Goal: Transaction & Acquisition: Purchase product/service

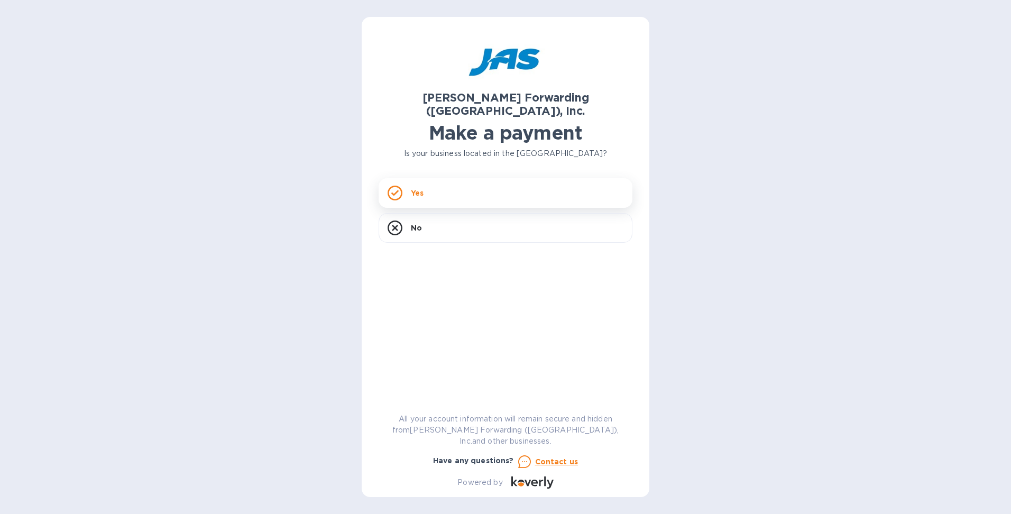
click at [424, 180] on div "Yes" at bounding box center [506, 193] width 254 height 30
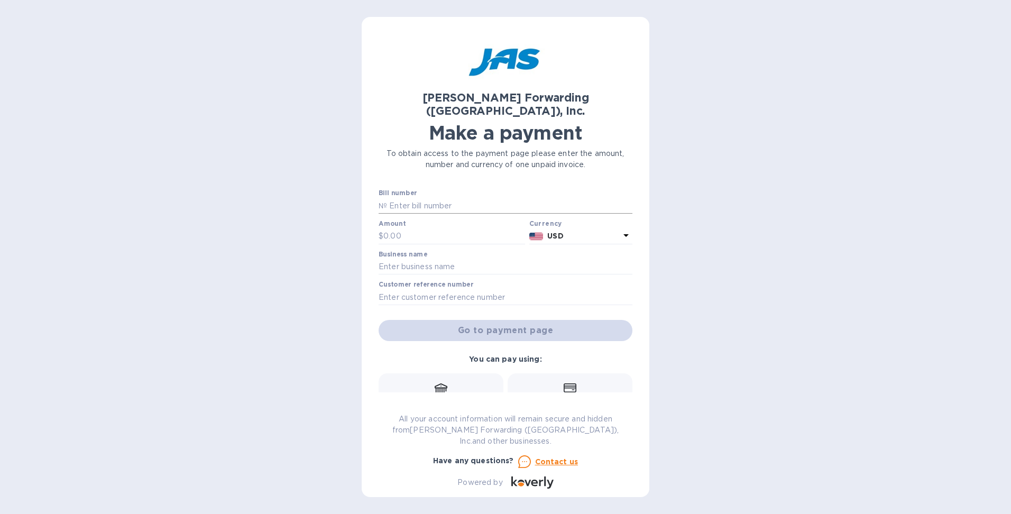
click at [404, 198] on input "text" at bounding box center [509, 206] width 245 height 16
type input "ATL503408714"
click at [391, 228] on input "text" at bounding box center [454, 236] width 142 height 16
type input "562.32"
click at [402, 259] on input "text" at bounding box center [506, 267] width 254 height 16
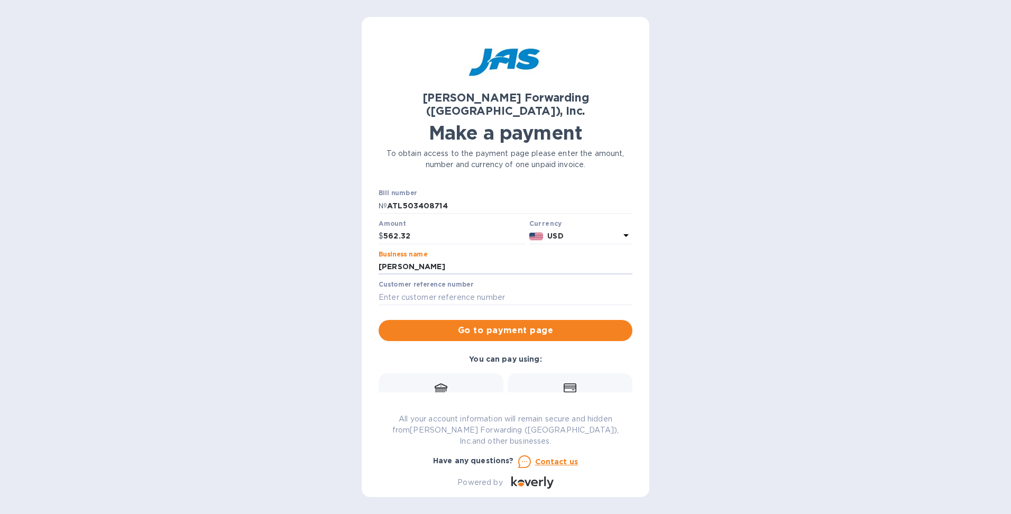
type input "[PERSON_NAME]"
click at [400, 282] on label "Customer reference number" at bounding box center [426, 285] width 95 height 6
click at [399, 289] on input "text" at bounding box center [506, 297] width 254 height 16
click at [462, 324] on span "Go to payment page" at bounding box center [505, 330] width 237 height 13
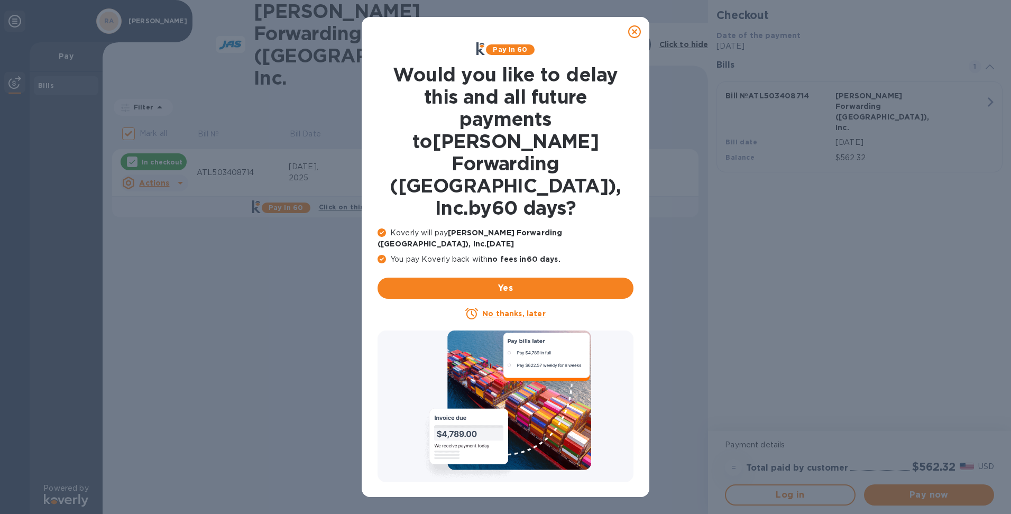
click at [512, 309] on u "No thanks, later" at bounding box center [513, 313] width 63 height 8
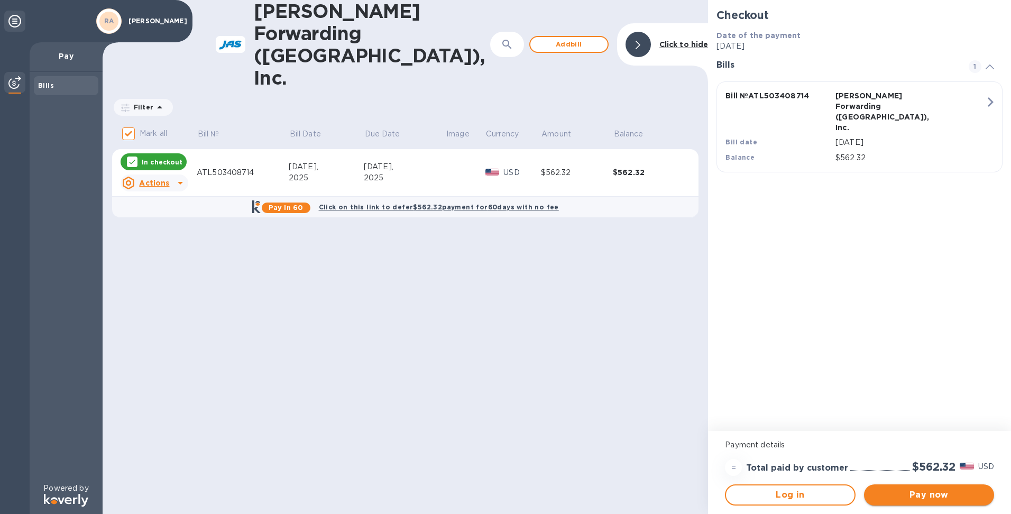
click at [896, 496] on span "Pay now" at bounding box center [929, 495] width 113 height 13
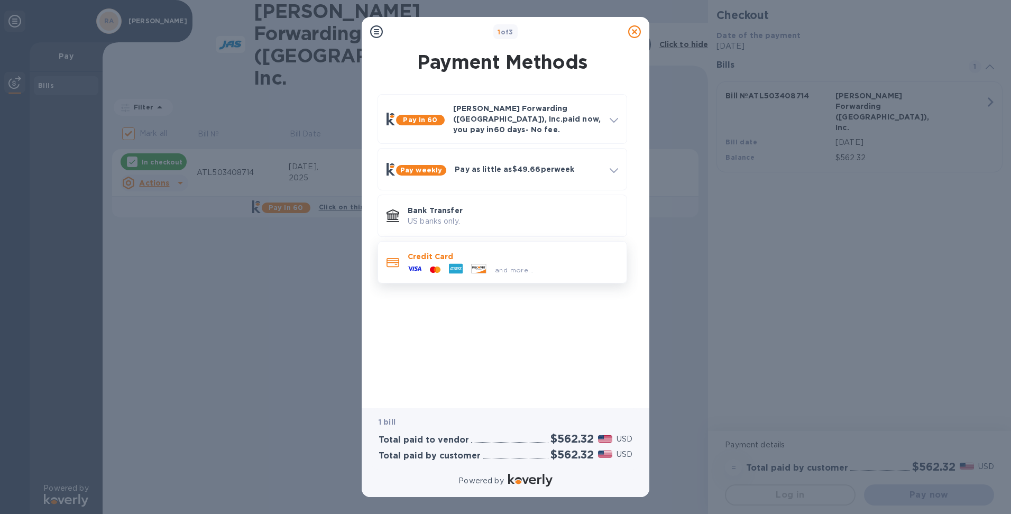
click at [421, 251] on p "Credit Card" at bounding box center [513, 256] width 210 height 11
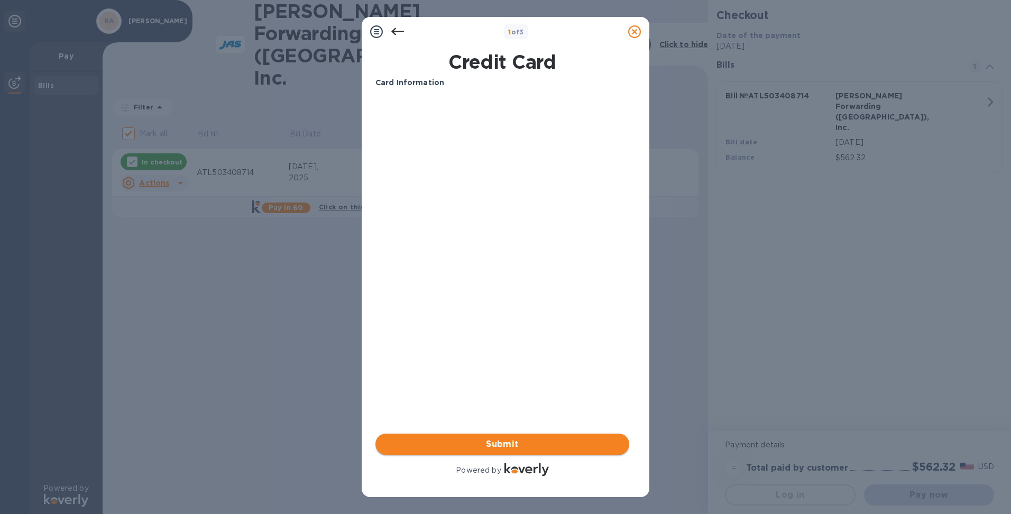
click at [498, 442] on span "Submit" at bounding box center [502, 444] width 237 height 13
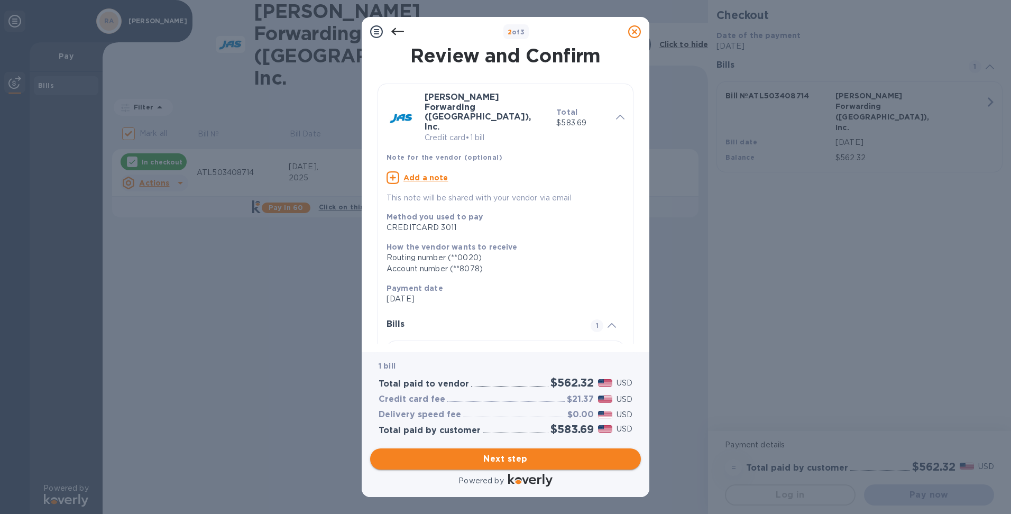
click at [499, 453] on span "Next step" at bounding box center [506, 459] width 254 height 13
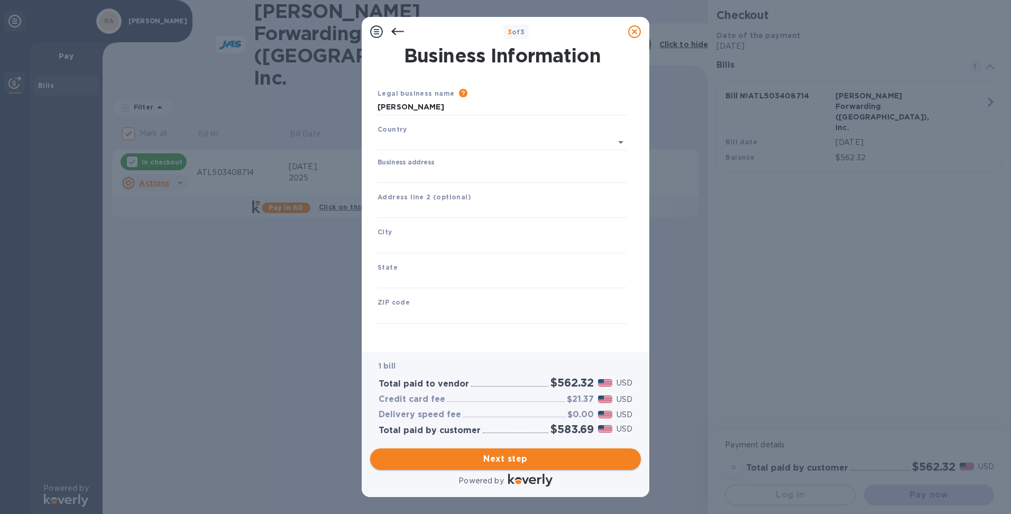
type input "[GEOGRAPHIC_DATA]"
click at [402, 172] on input "Business address" at bounding box center [503, 173] width 250 height 16
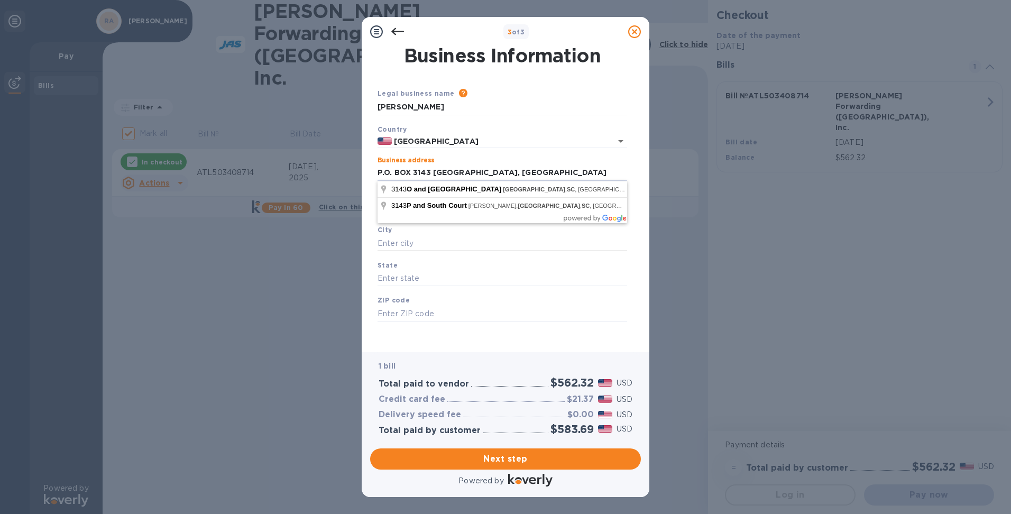
click at [417, 246] on input "text" at bounding box center [503, 243] width 250 height 16
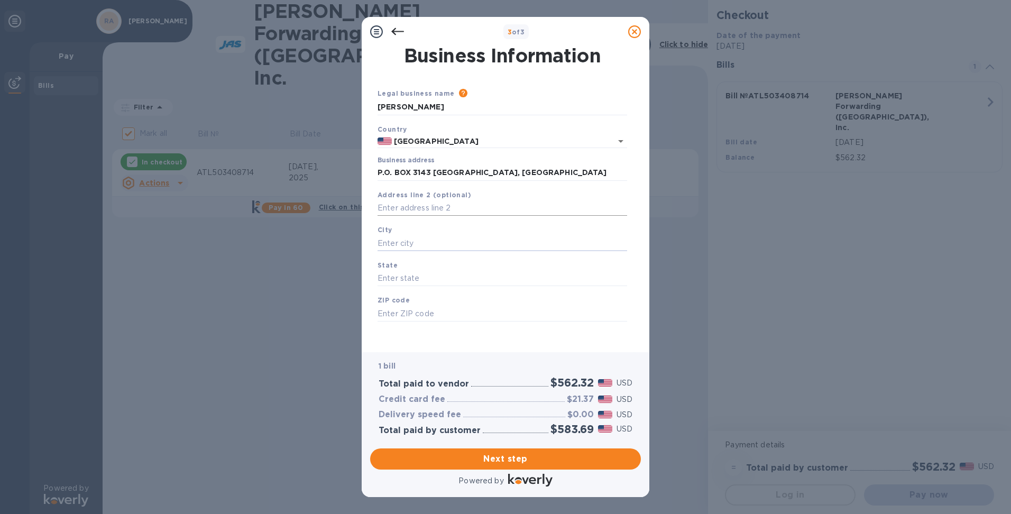
click at [407, 208] on input "text" at bounding box center [503, 208] width 250 height 16
click at [512, 173] on input "P.O. BOX 3143 [GEOGRAPHIC_DATA], [GEOGRAPHIC_DATA]" at bounding box center [503, 173] width 250 height 16
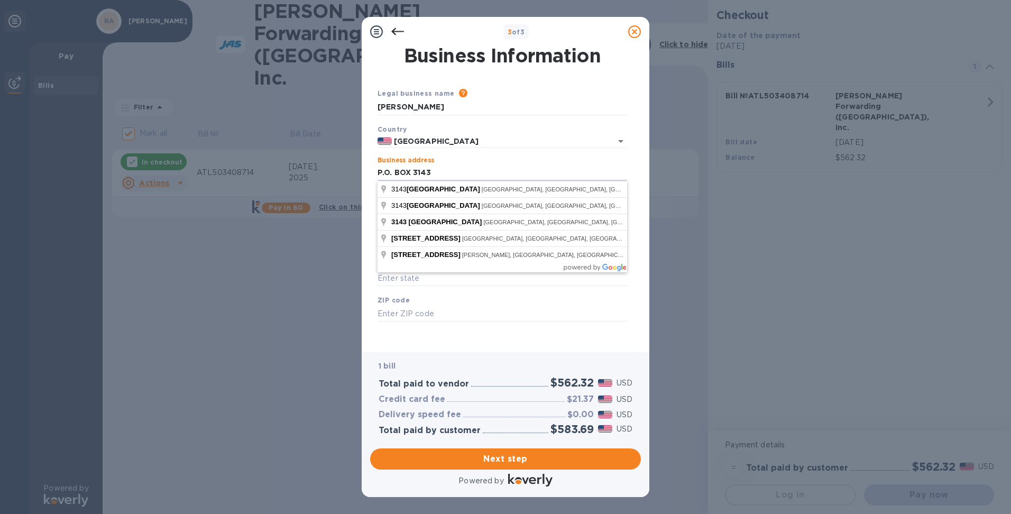
type input "P.O. BOX 3143"
click at [451, 299] on div "ZIP code" at bounding box center [502, 307] width 258 height 35
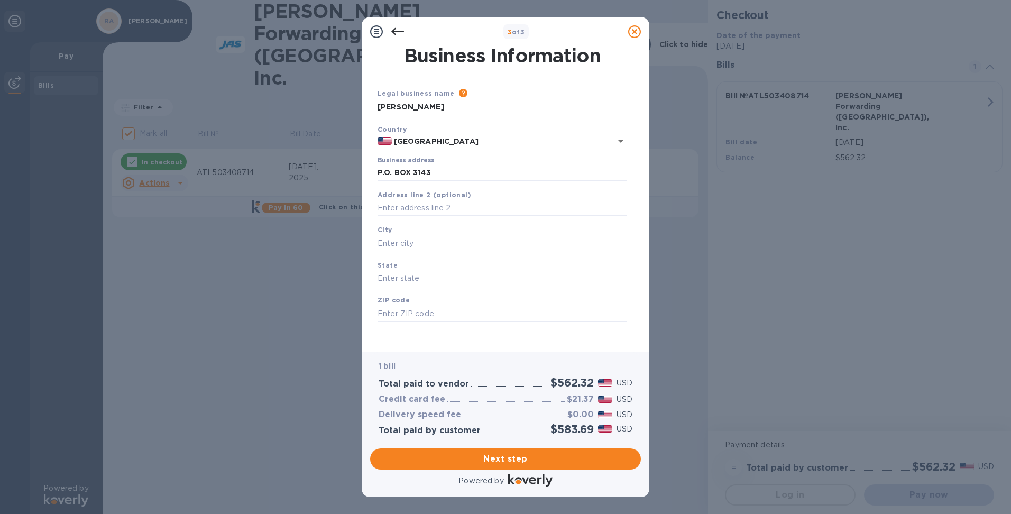
click at [393, 246] on input "text" at bounding box center [503, 243] width 250 height 16
type input "[GEOGRAPHIC_DATA]"
click at [406, 279] on input "text" at bounding box center [503, 279] width 250 height 16
type input "[US_STATE]"
click at [386, 315] on input "text" at bounding box center [503, 314] width 250 height 16
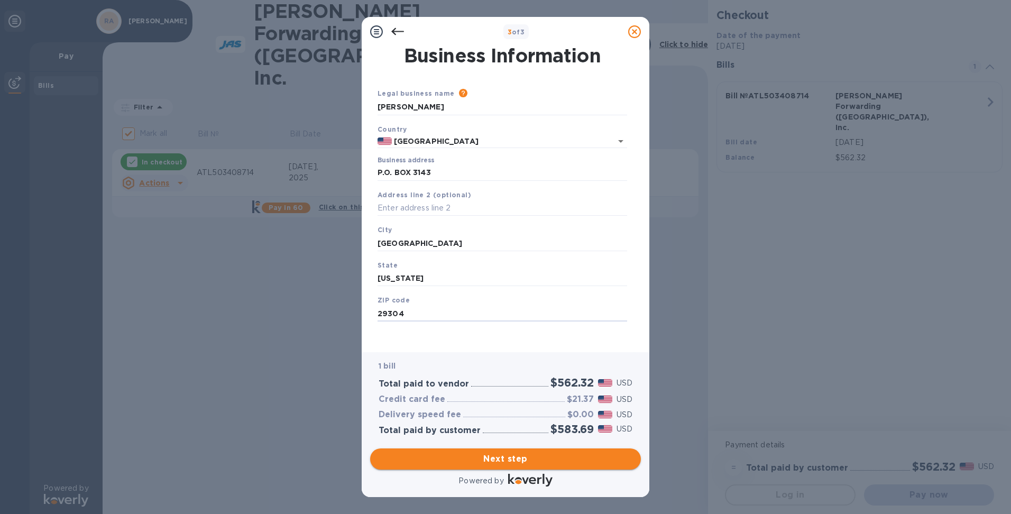
type input "29304"
click at [489, 456] on span "Next step" at bounding box center [506, 459] width 254 height 13
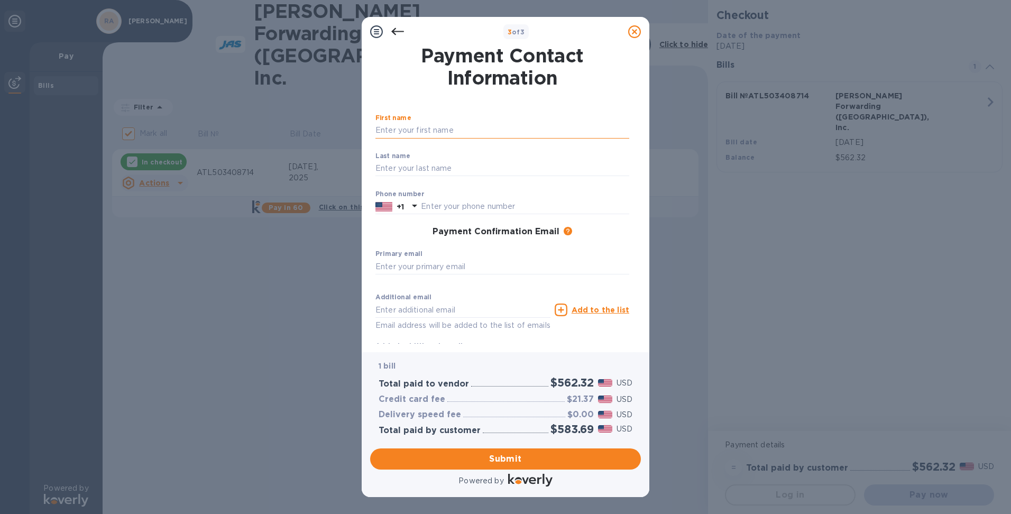
drag, startPoint x: 383, startPoint y: 132, endPoint x: 382, endPoint y: 125, distance: 6.5
click at [384, 131] on input "text" at bounding box center [502, 131] width 254 height 16
type input "[PERSON_NAME]"
click at [386, 168] on input "text" at bounding box center [502, 169] width 254 height 16
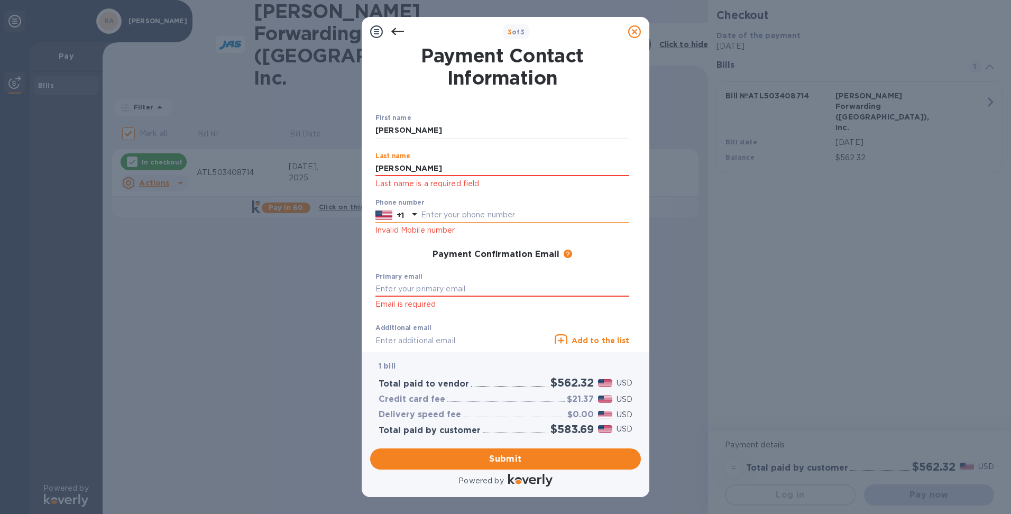
type input "[PERSON_NAME]"
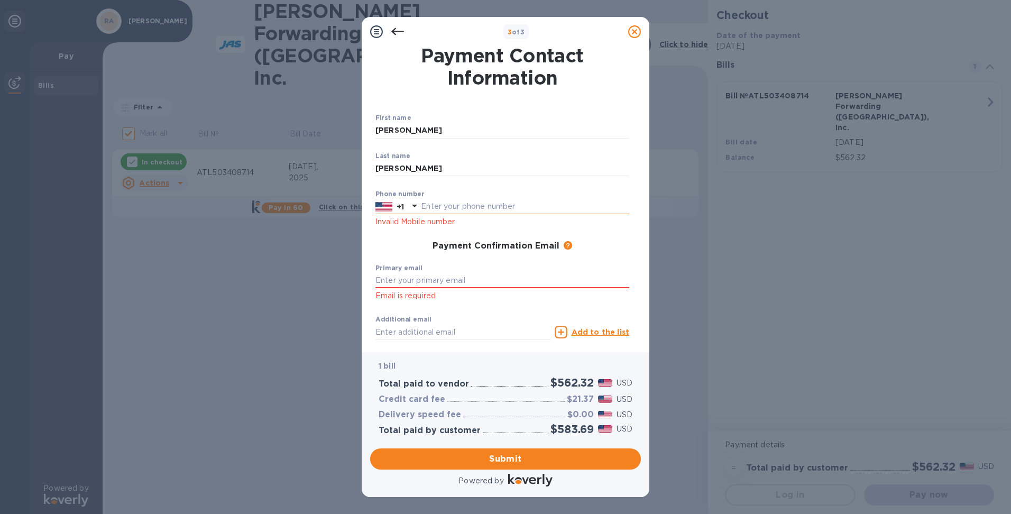
click at [384, 214] on div at bounding box center [383, 207] width 21 height 16
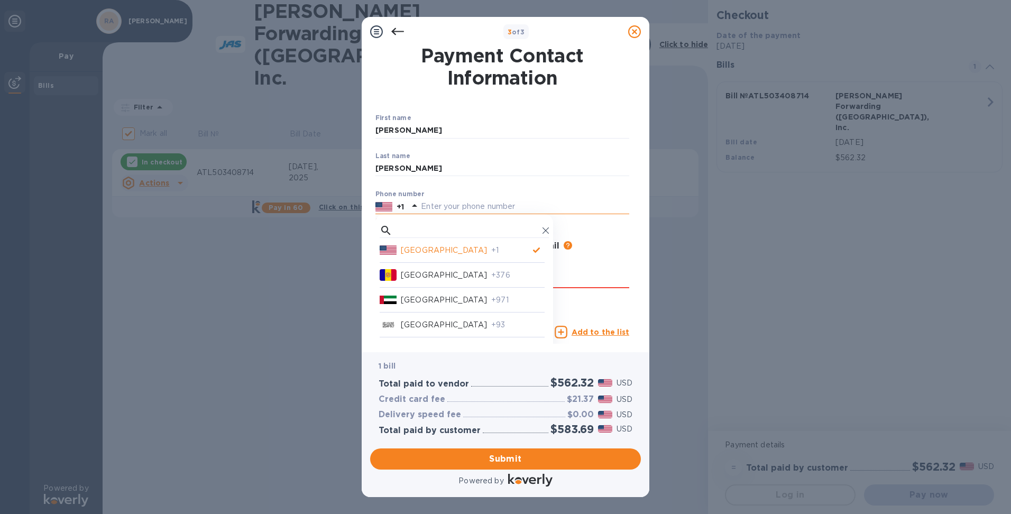
click at [452, 203] on input "text" at bounding box center [525, 207] width 208 height 16
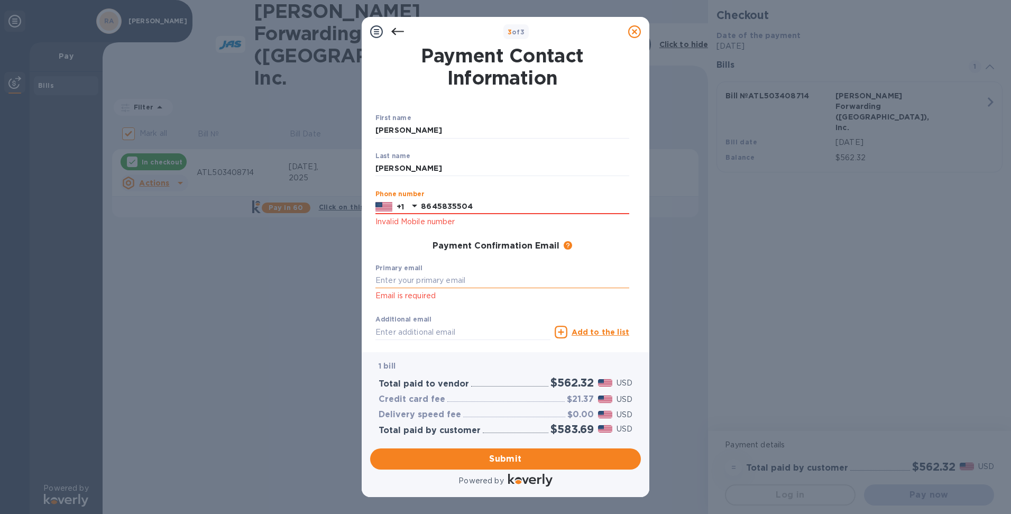
type input "8645835504"
click at [402, 279] on input "text" at bounding box center [502, 281] width 254 height 16
type input "[EMAIL_ADDRESS][DOMAIN_NAME]"
click at [500, 457] on span "Submit" at bounding box center [506, 459] width 254 height 13
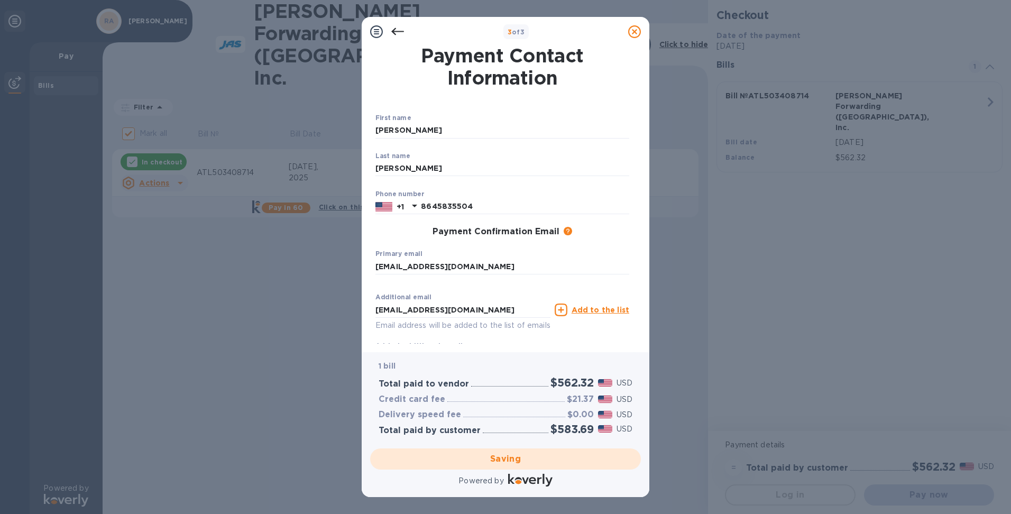
checkbox input "false"
